Goal: Find specific page/section: Find specific page/section

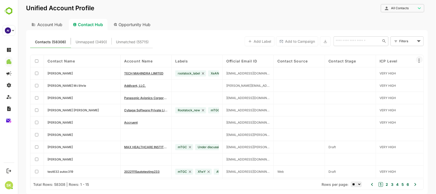
click at [419, 59] on icon at bounding box center [418, 60] width 1 height 4
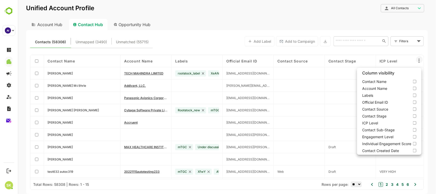
click at [418, 61] on div at bounding box center [227, 97] width 418 height 194
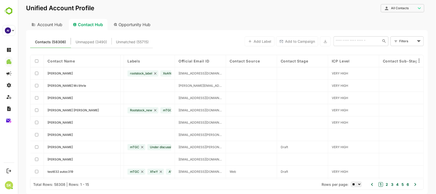
scroll to position [0, 42]
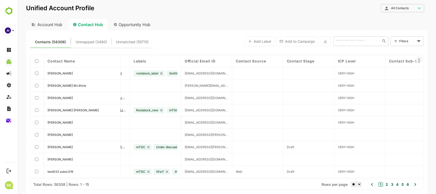
click at [420, 61] on icon at bounding box center [419, 60] width 6 height 6
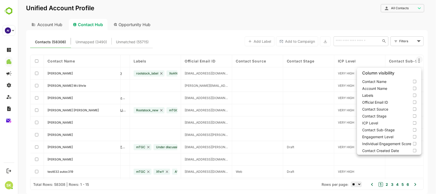
click at [419, 59] on div at bounding box center [227, 97] width 418 height 194
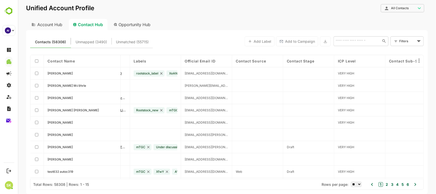
click at [58, 24] on div "Account Hub" at bounding box center [46, 24] width 41 height 11
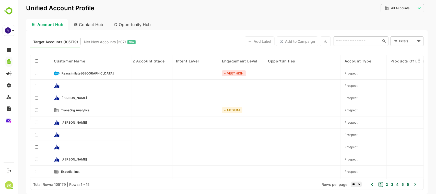
scroll to position [0, 53]
click at [419, 59] on icon at bounding box center [418, 60] width 1 height 4
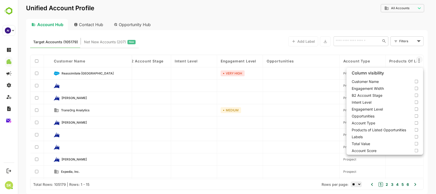
click at [251, 17] on div at bounding box center [227, 97] width 418 height 194
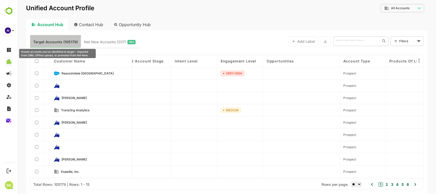
click at [71, 42] on span "Target Accounts (105179)" at bounding box center [55, 42] width 45 height 7
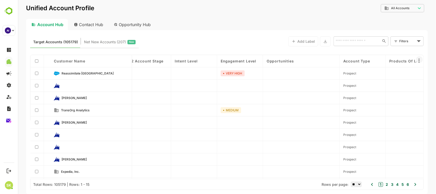
click at [420, 62] on icon at bounding box center [419, 60] width 6 height 6
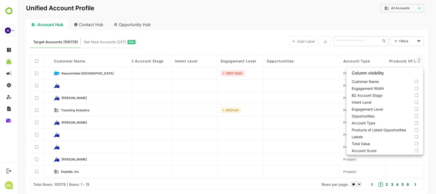
click at [418, 61] on div at bounding box center [227, 97] width 418 height 194
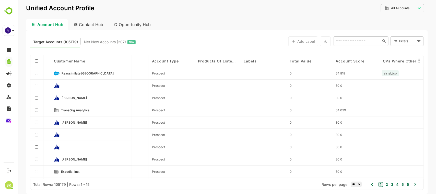
scroll to position [0, 244]
click at [95, 26] on div "Contact Hub" at bounding box center [89, 24] width 38 height 11
type input "**********"
